Goal: Task Accomplishment & Management: Complete application form

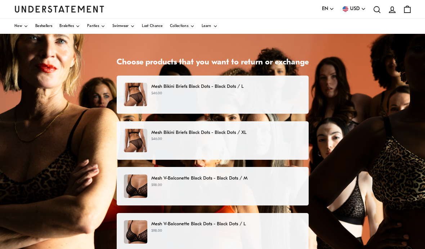
scroll to position [39, 0]
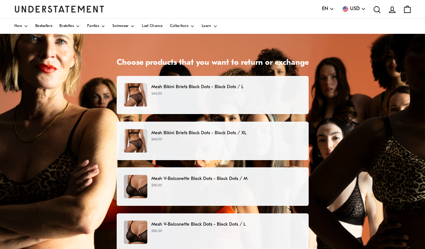
click at [292, 99] on div "Mesh Bikini Briefs Black Dots - Black Dots / L $46.00" at bounding box center [212, 95] width 177 height 23
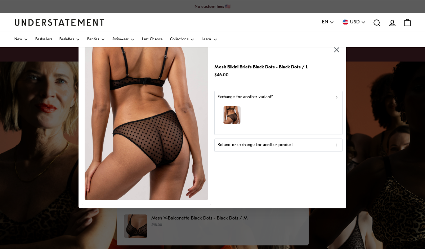
click at [319, 185] on div "Mesh Bikini Briefs Black Dots - Black Dots / L $46.00 Exchange for another vari…" at bounding box center [278, 124] width 128 height 161
click at [336, 185] on div "Mesh Bikini Briefs Black Dots - Black Dots / L $46.00 Exchange for another vari…" at bounding box center [278, 124] width 128 height 161
click at [290, 186] on div "Mesh Bikini Briefs Black Dots - Black Dots / L $46.00 Exchange for another vari…" at bounding box center [278, 124] width 128 height 161
click at [338, 186] on div "Mesh Bikini Briefs Black Dots - Black Dots / L $46.00 Exchange for another vari…" at bounding box center [278, 124] width 128 height 161
click at [254, 182] on div "Mesh Bikini Briefs Black Dots - Black Dots / L $46.00 Exchange for another vari…" at bounding box center [278, 124] width 128 height 161
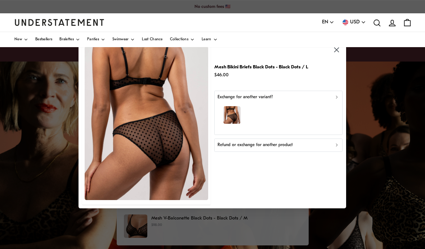
click at [336, 186] on div "Mesh Bikini Briefs Black Dots - Black Dots / L $46.00 Exchange for another vari…" at bounding box center [278, 124] width 128 height 161
click at [321, 186] on div "Mesh Bikini Briefs Black Dots - Black Dots / L $46.00 Exchange for another vari…" at bounding box center [278, 124] width 128 height 161
click at [316, 188] on div "Mesh Bikini Briefs Black Dots - Black Dots / L $46.00 Exchange for another vari…" at bounding box center [278, 124] width 128 height 161
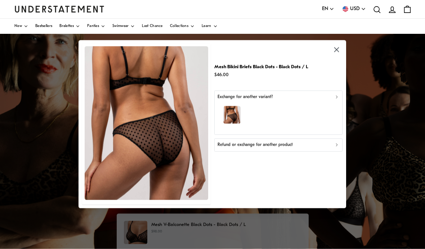
scroll to position [40, 0]
click at [285, 143] on p "Refund or exchange for another product" at bounding box center [254, 145] width 75 height 7
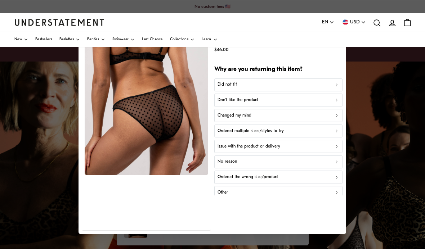
click at [330, 143] on div "Issue with the product or delivery" at bounding box center [278, 146] width 122 height 7
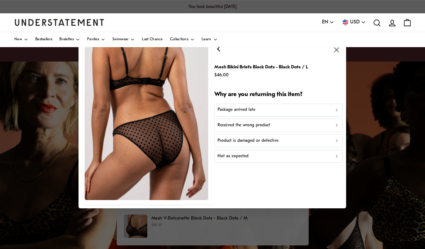
click at [311, 197] on div "Mesh Bikini Briefs Black Dots - Black Dots / L $46.00 Why are you returning thi…" at bounding box center [278, 124] width 128 height 161
click at [241, 196] on div "Mesh Bikini Briefs Black Dots - Black Dots / L $46.00 Why are you returning thi…" at bounding box center [278, 124] width 128 height 161
click at [337, 202] on div "Mesh Bikini Briefs Black Dots - Black Dots / L $46.00 Why are you returning thi…" at bounding box center [278, 124] width 128 height 161
click at [337, 199] on div "Mesh Bikini Briefs Black Dots - Black Dots / L $46.00 Why are you returning thi…" at bounding box center [278, 124] width 128 height 161
click at [230, 199] on div "Mesh Bikini Briefs Black Dots - Black Dots / L $46.00 Why are you returning thi…" at bounding box center [278, 124] width 128 height 161
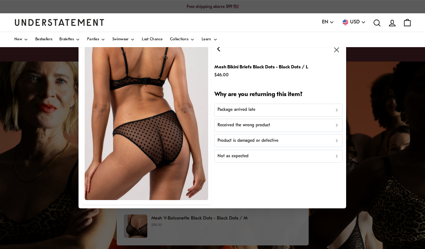
click at [317, 197] on div "Mesh Bikini Briefs Black Dots - Black Dots / L $46.00 Why are you returning thi…" at bounding box center [278, 124] width 128 height 161
click at [334, 202] on div "Mesh Bikini Briefs Black Dots - Black Dots / L $46.00 Why are you returning thi…" at bounding box center [278, 124] width 128 height 161
click at [342, 199] on div "Mesh Bikini Briefs Black Dots - Black Dots / L $46.00 Why are you returning thi…" at bounding box center [278, 124] width 128 height 161
click at [341, 90] on div "Mesh Bikini Briefs Black Dots - Black Dots / L $46.00 Why are you returning thi…" at bounding box center [278, 124] width 128 height 161
click at [337, 95] on h2 "Why are you returning this item?" at bounding box center [278, 95] width 128 height 8
